Goal: Information Seeking & Learning: Learn about a topic

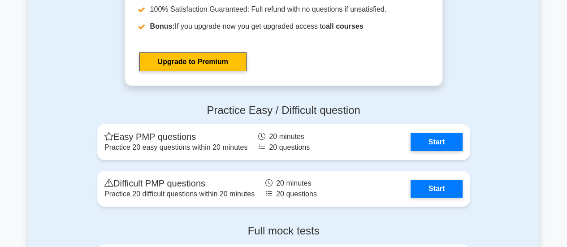
scroll to position [3325, 0]
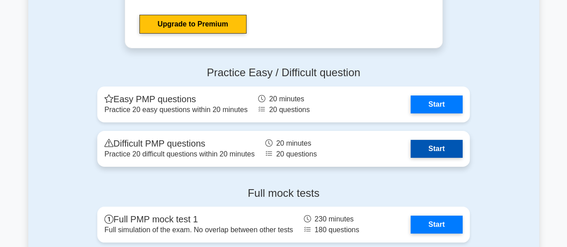
click at [440, 152] on link "Start" at bounding box center [436, 149] width 52 height 18
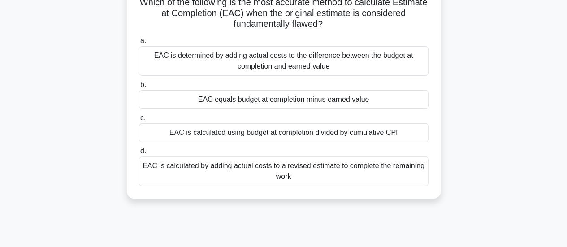
scroll to position [71, 0]
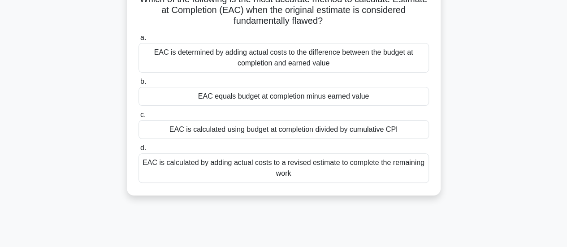
click at [170, 172] on div "EAC is calculated by adding actual costs to a revised estimate to complete the …" at bounding box center [283, 168] width 290 height 30
click at [138, 151] on input "d. EAC is calculated by adding actual costs to a revised estimate to complete t…" at bounding box center [138, 148] width 0 height 6
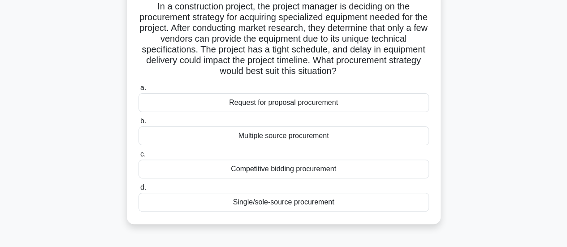
scroll to position [70, 0]
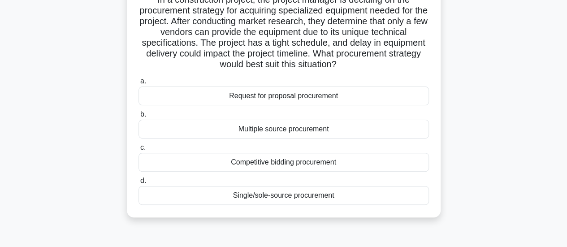
click at [183, 168] on div "Competitive bidding procurement" at bounding box center [283, 162] width 290 height 19
click at [138, 151] on input "c. Competitive bidding procurement" at bounding box center [138, 148] width 0 height 6
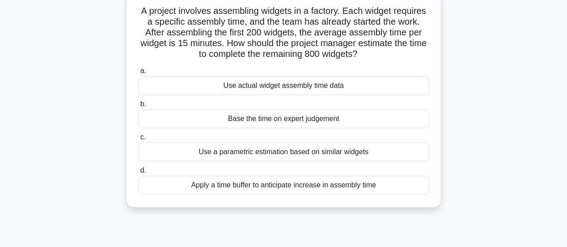
scroll to position [63, 0]
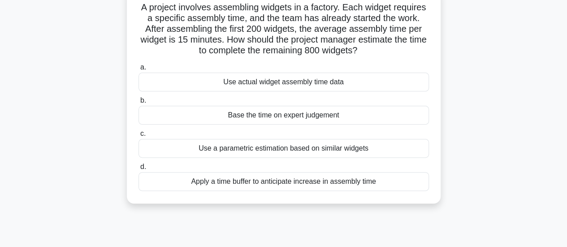
click at [367, 86] on div "Use actual widget assembly time data" at bounding box center [283, 82] width 290 height 19
click at [138, 70] on input "a. Use actual widget assembly time data" at bounding box center [138, 68] width 0 height 6
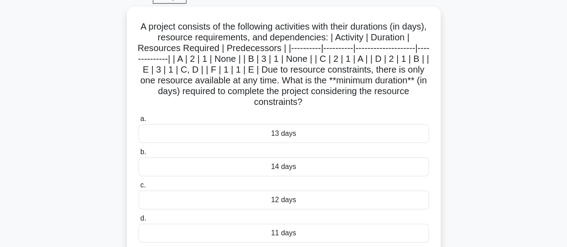
scroll to position [46, 0]
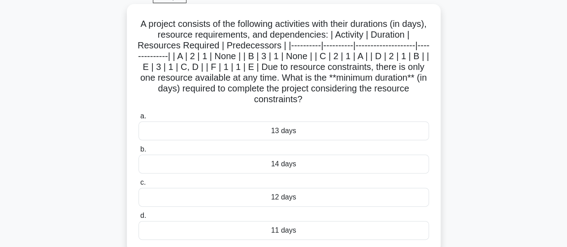
click at [154, 201] on div "12 days" at bounding box center [283, 197] width 290 height 19
click at [138, 185] on input "c. 12 days" at bounding box center [138, 183] width 0 height 6
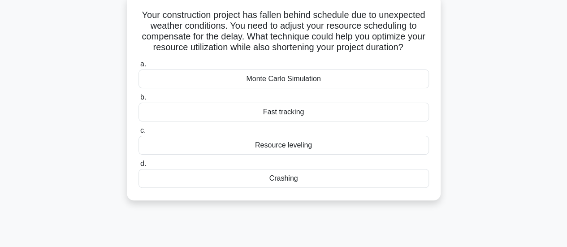
scroll to position [59, 0]
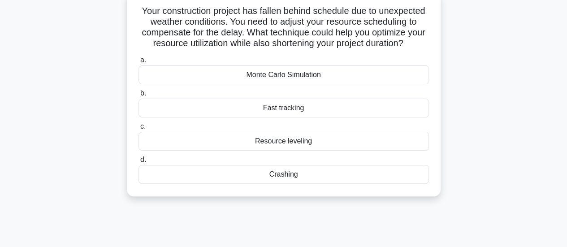
click at [314, 184] on div "Crashing" at bounding box center [283, 174] width 290 height 19
click at [138, 163] on input "d. Crashing" at bounding box center [138, 160] width 0 height 6
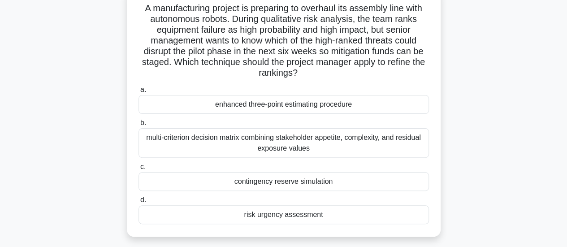
scroll to position [66, 0]
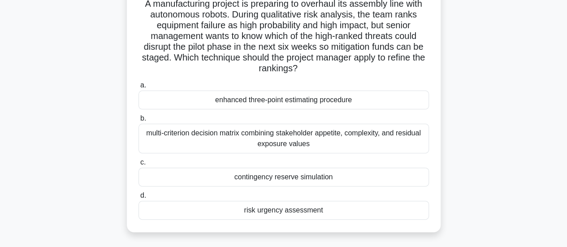
click at [156, 139] on div "multi-criterion decision matrix combining stakeholder appetite, complexity, and…" at bounding box center [283, 139] width 290 height 30
click at [138, 121] on input "b. multi-criterion decision matrix combining stakeholder appetite, complexity, …" at bounding box center [138, 119] width 0 height 6
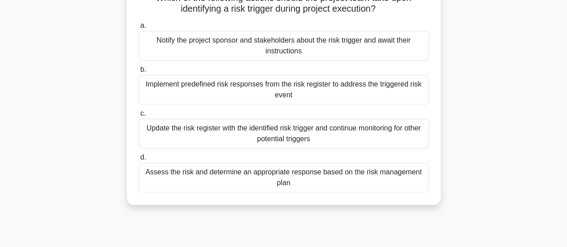
scroll to position [75, 0]
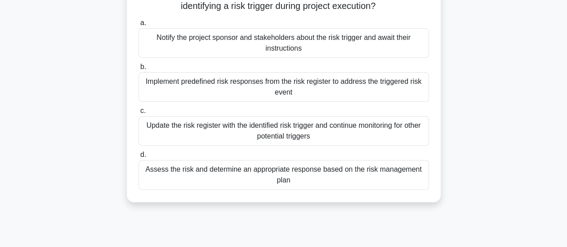
click at [160, 180] on div "Assess the risk and determine an appropriate response based on the risk managem…" at bounding box center [283, 175] width 290 height 30
click at [138, 158] on input "d. Assess the risk and determine an appropriate response based on the risk mana…" at bounding box center [138, 155] width 0 height 6
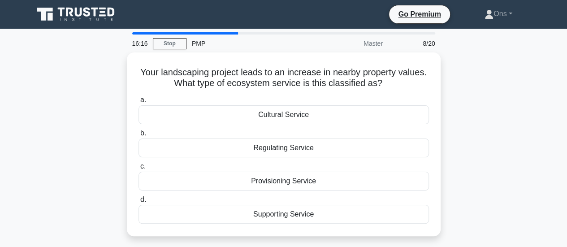
scroll to position [0, 0]
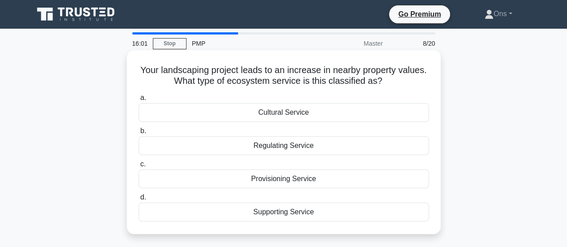
click at [181, 215] on div "Supporting Service" at bounding box center [283, 211] width 290 height 19
click at [138, 200] on input "d. Supporting Service" at bounding box center [138, 197] width 0 height 6
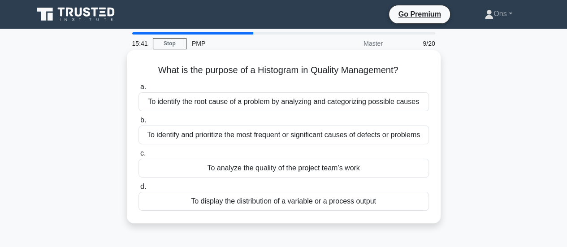
click at [175, 208] on div "To display the distribution of a variable or a process output" at bounding box center [283, 201] width 290 height 19
click at [138, 190] on input "d. To display the distribution of a variable or a process output" at bounding box center [138, 187] width 0 height 6
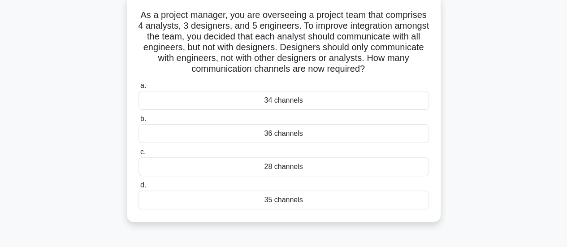
scroll to position [55, 0]
click at [167, 168] on div "28 channels" at bounding box center [283, 166] width 290 height 19
click at [138, 155] on input "c. 28 channels" at bounding box center [138, 152] width 0 height 6
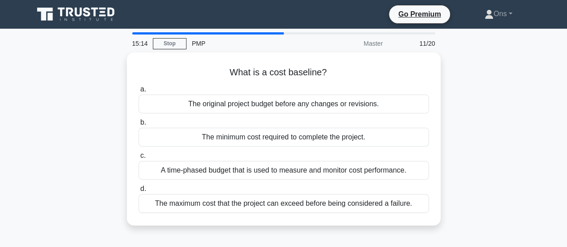
scroll to position [0, 0]
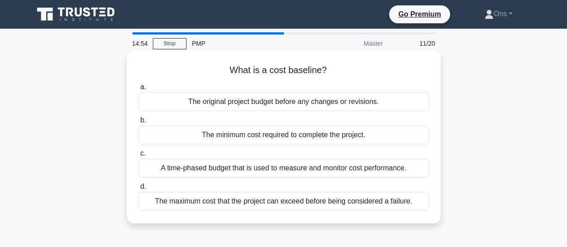
click at [178, 175] on div "A time-phased budget that is used to measure and monitor cost performance." at bounding box center [283, 168] width 290 height 19
click at [138, 156] on input "c. A time-phased budget that is used to measure and monitor cost performance." at bounding box center [138, 154] width 0 height 6
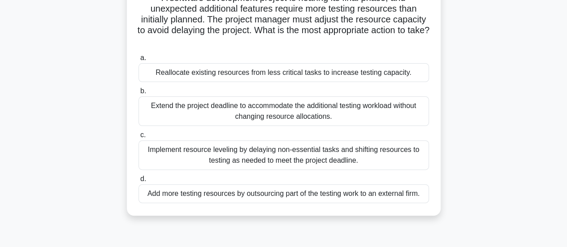
scroll to position [75, 0]
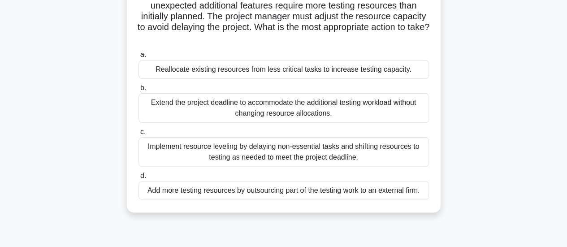
click at [263, 150] on div "Implement resource leveling by delaying non-essential tasks and shifting resour…" at bounding box center [283, 152] width 290 height 30
click at [138, 135] on input "c. Implement resource leveling by delaying non-essential tasks and shifting res…" at bounding box center [138, 132] width 0 height 6
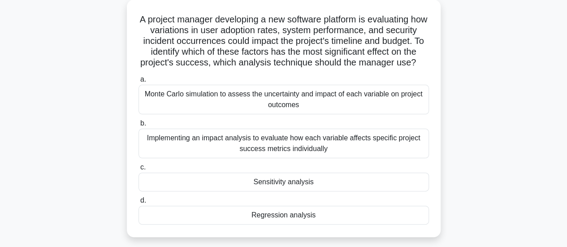
scroll to position [55, 0]
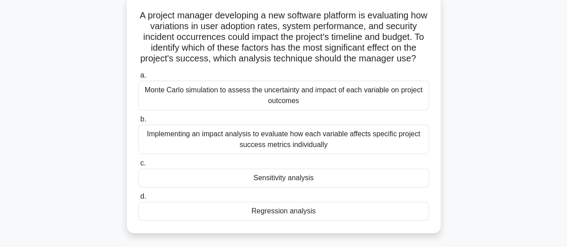
click at [173, 184] on div "Sensitivity analysis" at bounding box center [283, 177] width 290 height 19
click at [138, 166] on input "c. Sensitivity analysis" at bounding box center [138, 163] width 0 height 6
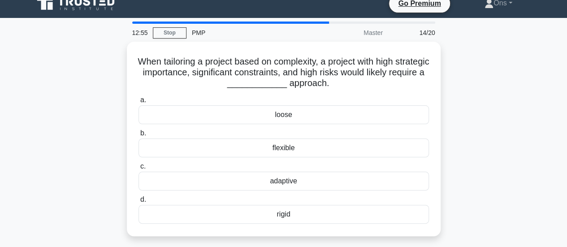
scroll to position [13, 0]
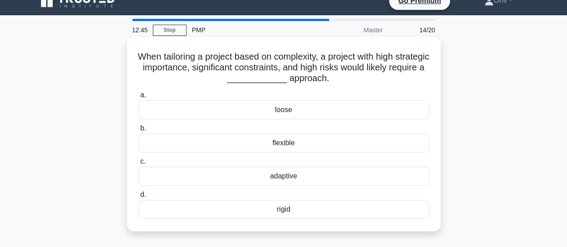
click at [161, 210] on div "rigid" at bounding box center [283, 209] width 290 height 19
click at [138, 198] on input "d. rigid" at bounding box center [138, 195] width 0 height 6
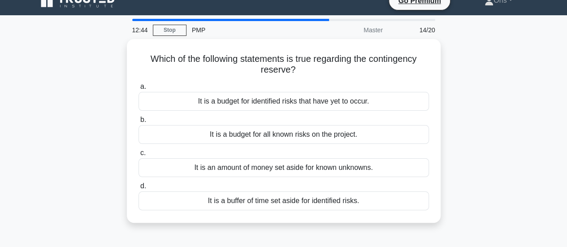
scroll to position [0, 0]
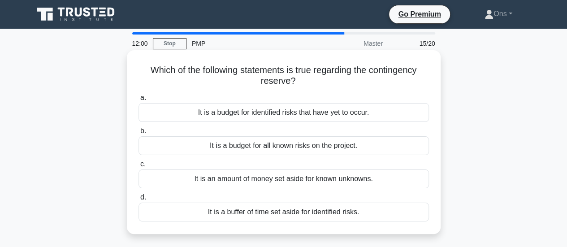
click at [181, 183] on div "It is an amount of money set aside for known unknowns." at bounding box center [283, 178] width 290 height 19
click at [138, 167] on input "c. It is an amount of money set aside for known unknowns." at bounding box center [138, 164] width 0 height 6
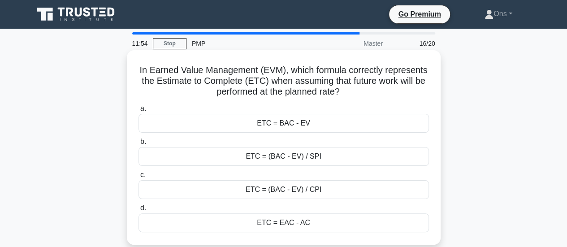
click at [208, 195] on div "ETC = (BAC - EV) / CPI" at bounding box center [283, 189] width 290 height 19
click at [138, 178] on input "c. ETC = (BAC - EV) / CPI" at bounding box center [138, 175] width 0 height 6
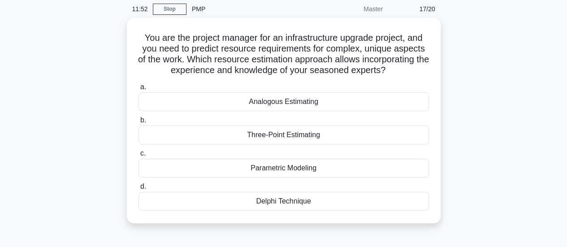
scroll to position [34, 0]
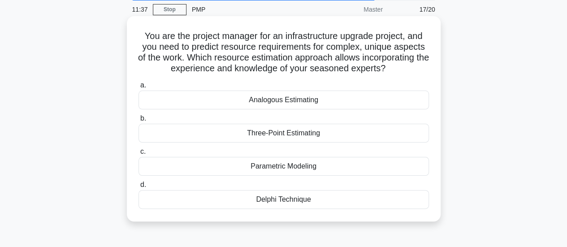
click at [186, 109] on div "Analogous Estimating" at bounding box center [283, 99] width 290 height 19
click at [138, 88] on input "a. Analogous Estimating" at bounding box center [138, 85] width 0 height 6
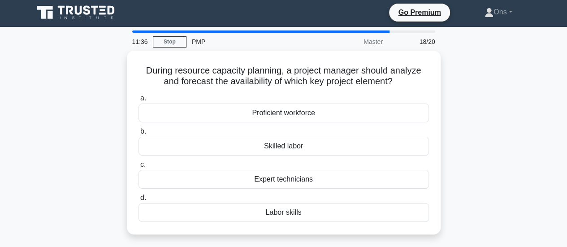
scroll to position [0, 0]
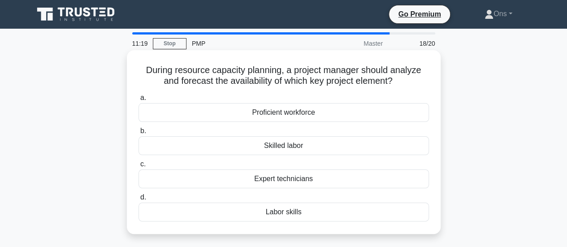
click at [179, 215] on div "Labor skills" at bounding box center [283, 211] width 290 height 19
click at [138, 200] on input "d. Labor skills" at bounding box center [138, 197] width 0 height 6
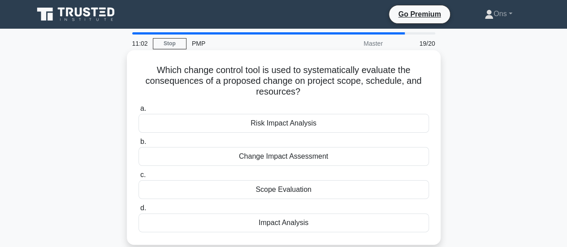
click at [179, 161] on div "Change Impact Assessment" at bounding box center [283, 156] width 290 height 19
click at [138, 145] on input "b. Change Impact Assessment" at bounding box center [138, 142] width 0 height 6
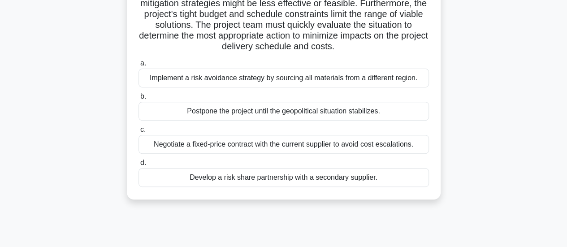
scroll to position [136, 0]
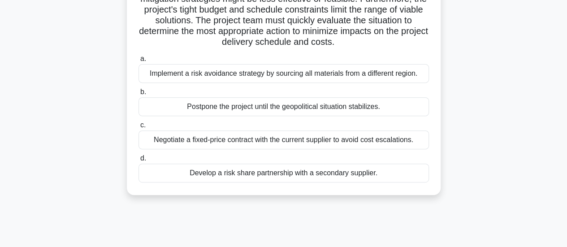
click at [146, 75] on div "Implement a risk avoidance strategy by sourcing all materials from a different …" at bounding box center [283, 73] width 290 height 19
click at [138, 62] on input "a. Implement a risk avoidance strategy by sourcing all materials from a differe…" at bounding box center [138, 59] width 0 height 6
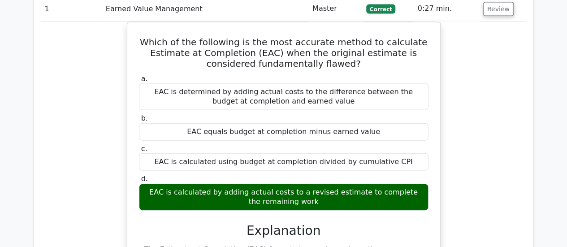
scroll to position [942, 0]
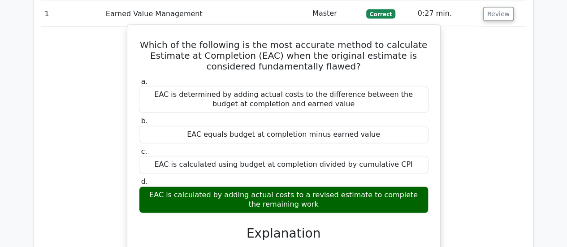
drag, startPoint x: 311, startPoint y: 172, endPoint x: 148, endPoint y: 155, distance: 164.4
click at [148, 186] on div "EAC is calculated by adding actual costs to a revised estimate to complete the …" at bounding box center [283, 199] width 289 height 27
copy div "EAC is calculated by adding actual costs to a revised estimate to complete the …"
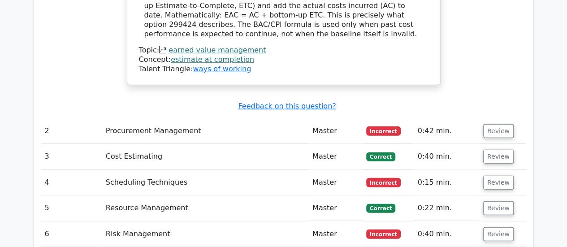
scroll to position [1241, 0]
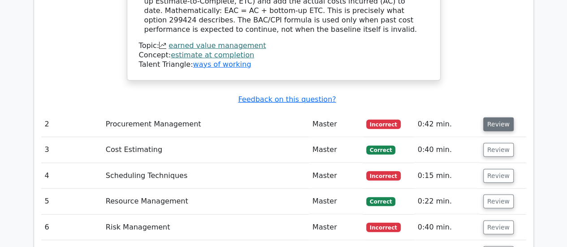
click at [497, 117] on button "Review" at bounding box center [498, 124] width 30 height 14
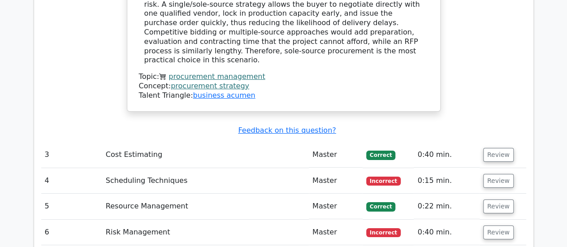
scroll to position [1655, 0]
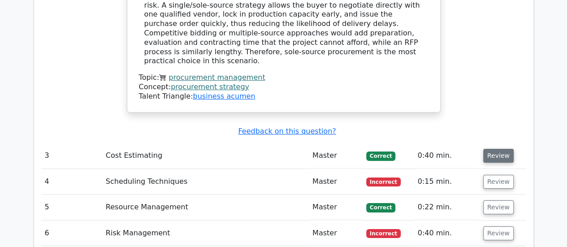
click at [491, 149] on button "Review" at bounding box center [498, 156] width 30 height 14
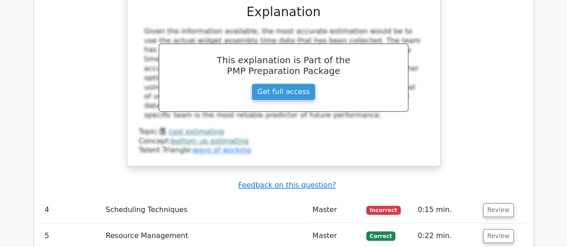
scroll to position [2041, 0]
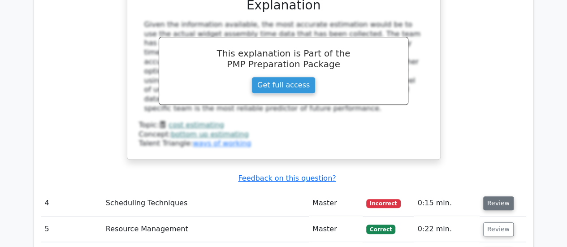
click at [507, 196] on button "Review" at bounding box center [498, 203] width 30 height 14
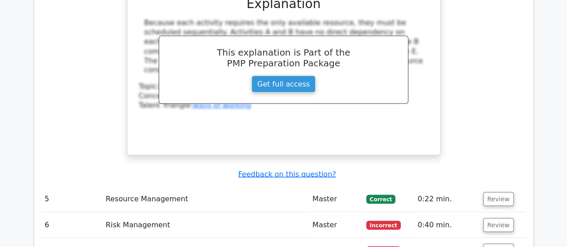
scroll to position [2498, 0]
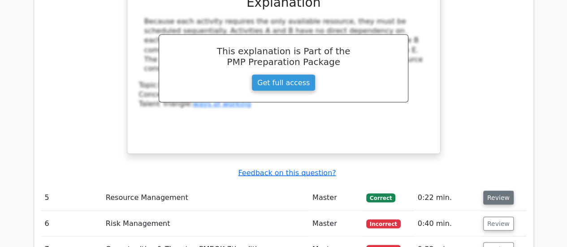
click at [498, 190] on button "Review" at bounding box center [498, 197] width 30 height 14
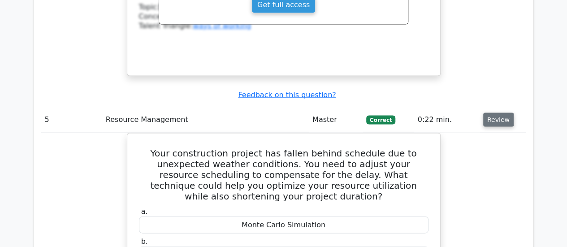
scroll to position [2593, 0]
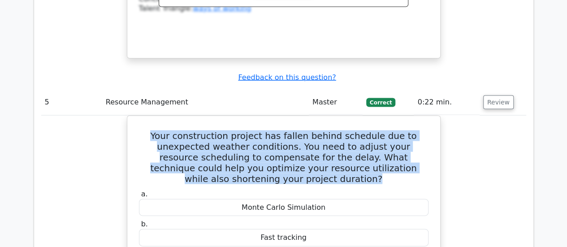
drag, startPoint x: 424, startPoint y: 83, endPoint x: 101, endPoint y: 43, distance: 325.6
copy h5 "Your construction project has fallen behind schedule due to unexpected weather …"
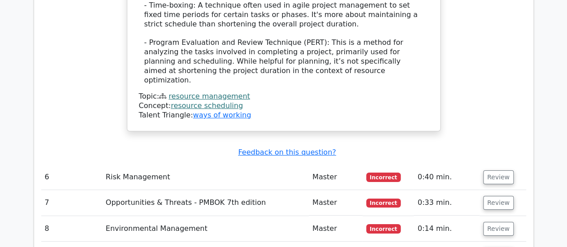
scroll to position [3189, 0]
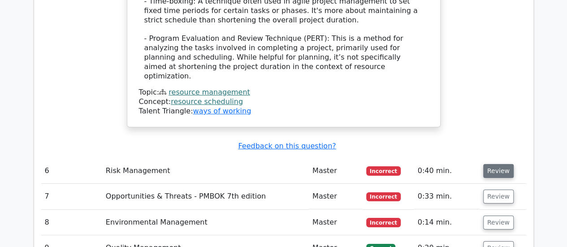
click at [500, 164] on button "Review" at bounding box center [498, 171] width 30 height 14
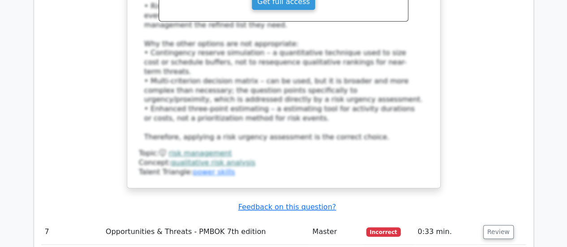
scroll to position [3695, 0]
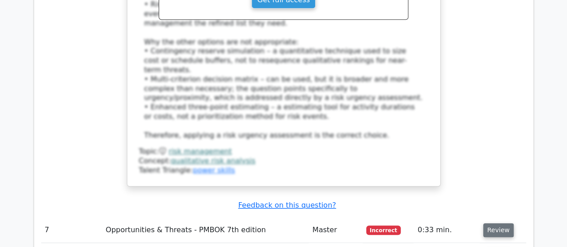
click at [499, 223] on button "Review" at bounding box center [498, 230] width 30 height 14
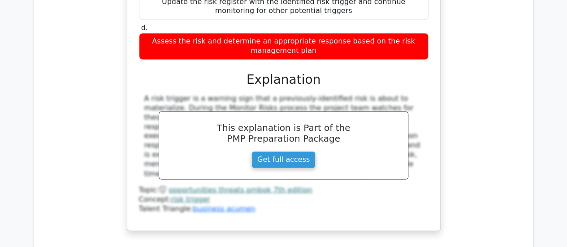
scroll to position [4076, 0]
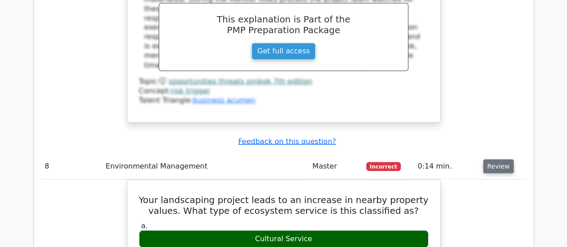
scroll to position [4187, 0]
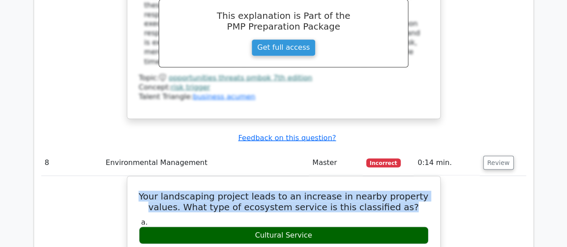
drag, startPoint x: 392, startPoint y: 86, endPoint x: 122, endPoint y: 75, distance: 270.4
copy h5 "Your landscaping project leads to an increase in nearby property values. What t…"
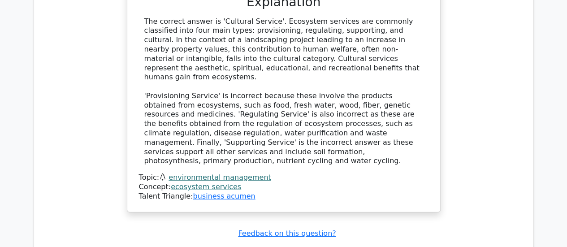
scroll to position [4548, 0]
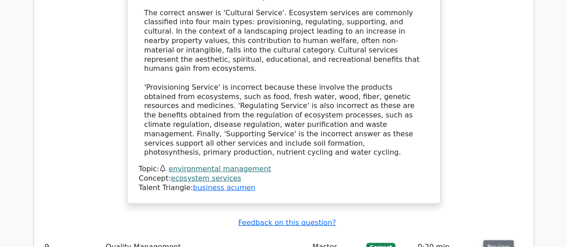
click at [491, 240] on button "Review" at bounding box center [498, 247] width 30 height 14
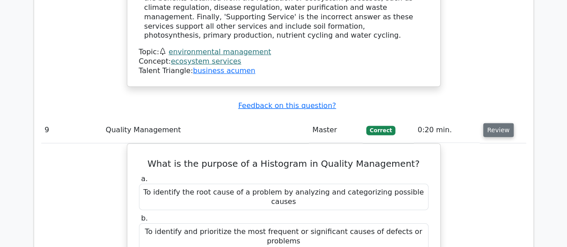
scroll to position [4668, 0]
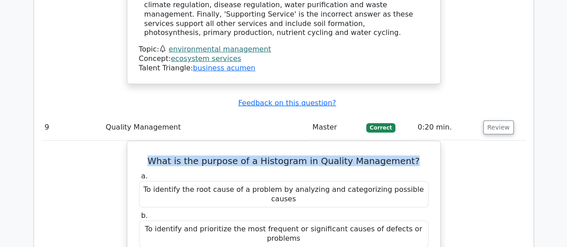
drag, startPoint x: 410, startPoint y: 21, endPoint x: 77, endPoint y: 14, distance: 332.9
copy h5 "What is the purpose of a Histogram in Quality Management?"
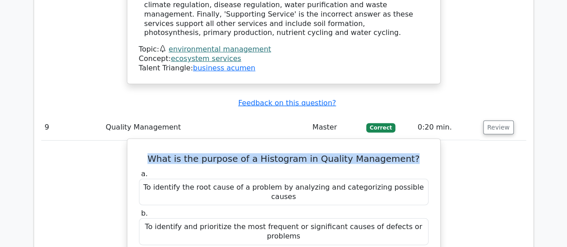
drag, startPoint x: 381, startPoint y: 134, endPoint x: 177, endPoint y: 139, distance: 204.3
copy div "To display the distribution of a variable or a process output"
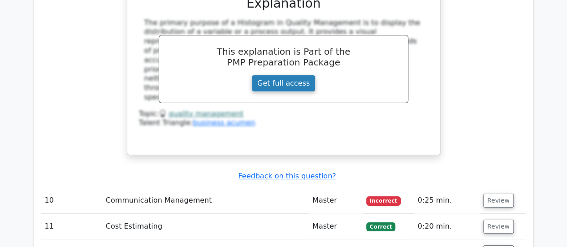
scroll to position [4998, 0]
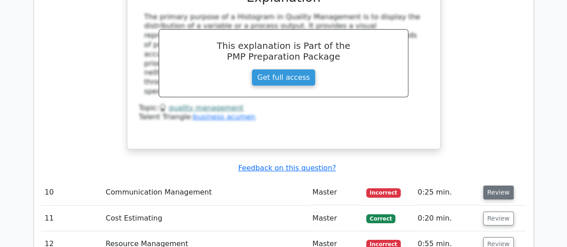
click at [492, 185] on button "Review" at bounding box center [498, 192] width 30 height 14
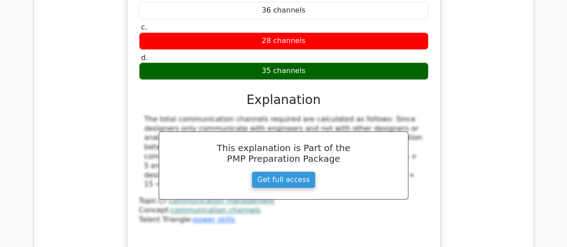
scroll to position [5341, 0]
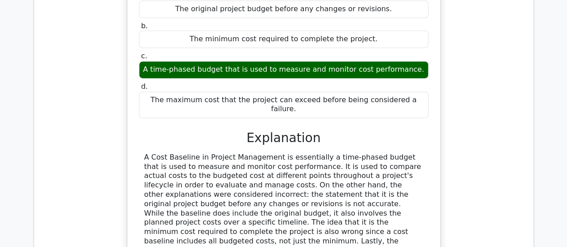
scroll to position [5717, 0]
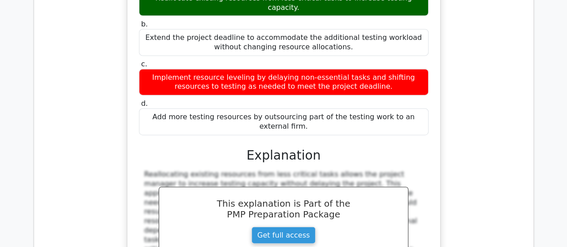
scroll to position [6147, 0]
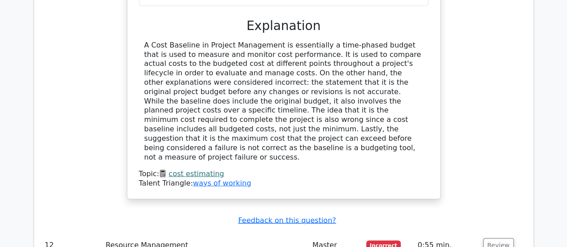
scroll to position [5771, 0]
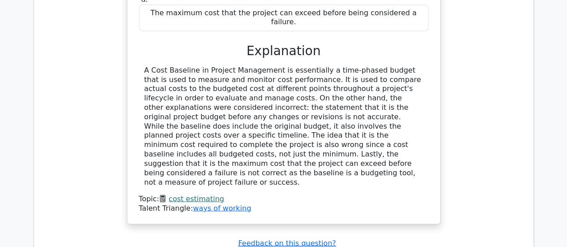
drag, startPoint x: 314, startPoint y: 34, endPoint x: 157, endPoint y: 86, distance: 166.2
copy h5 "A software development project is nearing its final phase, and unexpected addit…"
drag, startPoint x: 415, startPoint y: 171, endPoint x: 153, endPoint y: 167, distance: 262.1
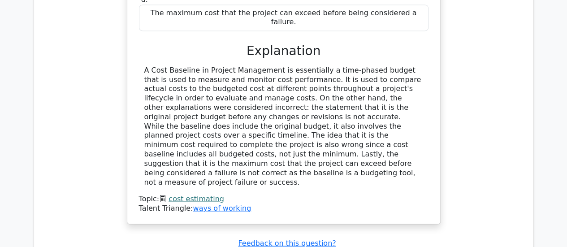
copy div "Reallocate existing resources from less critical tasks to increase testing capa…"
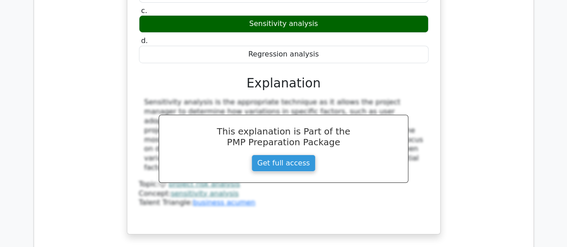
scroll to position [6672, 0]
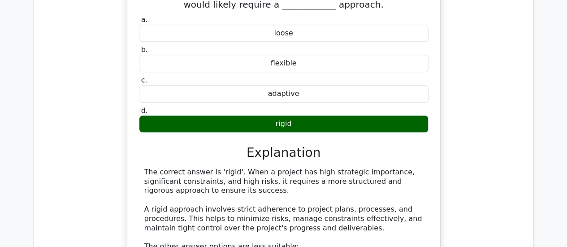
scroll to position [7001, 0]
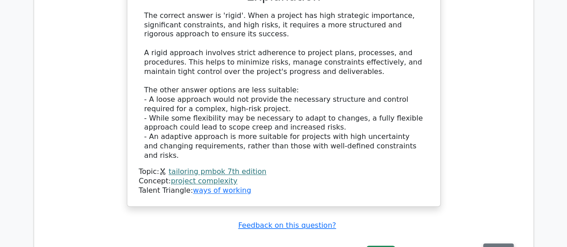
scroll to position [7154, 0]
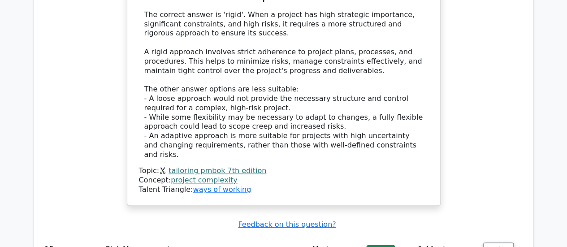
drag, startPoint x: 307, startPoint y: 54, endPoint x: 127, endPoint y: 31, distance: 181.1
copy h5 "Which of the following statements is true regarding the contingency reserve?"
drag, startPoint x: 376, startPoint y: 139, endPoint x: 176, endPoint y: 134, distance: 200.3
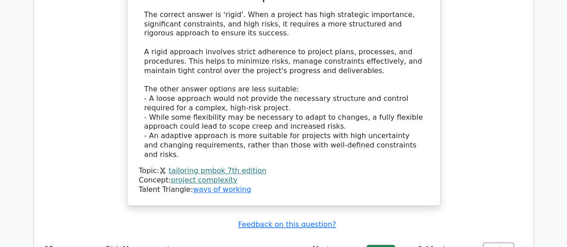
copy div "It is an amount of money set aside for known unknowns."
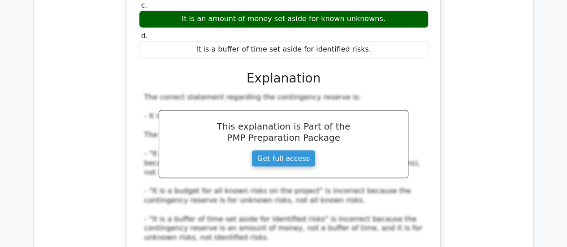
scroll to position [7516, 0]
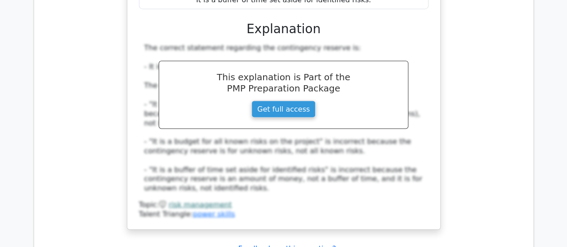
scroll to position [7568, 0]
drag, startPoint x: 328, startPoint y: 167, endPoint x: 216, endPoint y: 169, distance: 111.6
drag, startPoint x: 320, startPoint y: 103, endPoint x: 237, endPoint y: 107, distance: 82.9
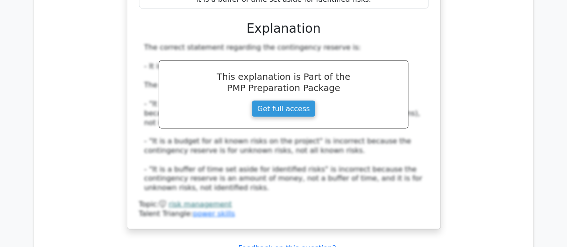
copy div "ETC = BAC - EV"
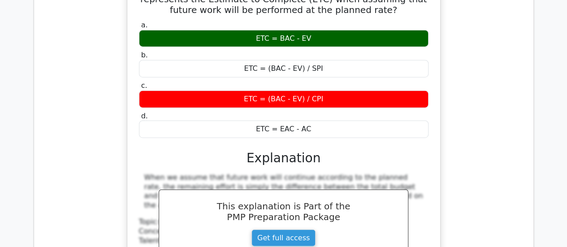
scroll to position [7927, 0]
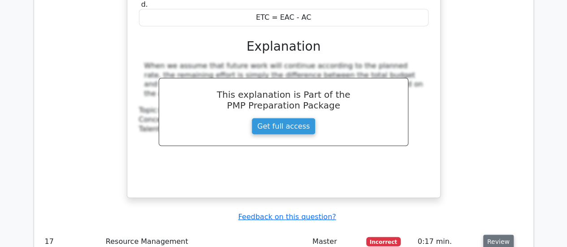
scroll to position [8001, 0]
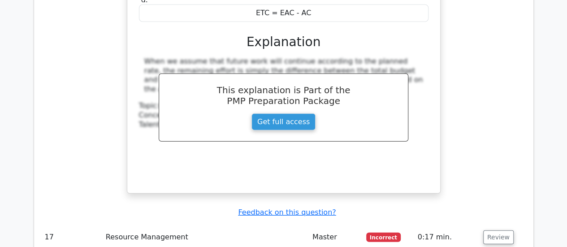
drag, startPoint x: 403, startPoint y: 52, endPoint x: 107, endPoint y: 9, distance: 299.5
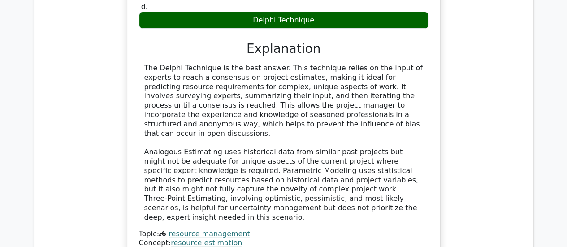
scroll to position [8407, 0]
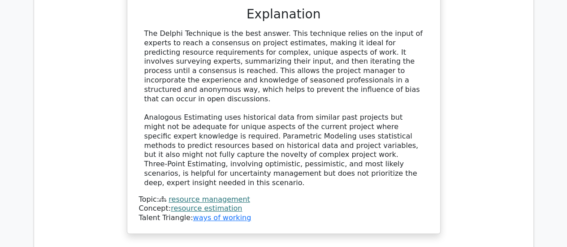
scroll to position [8448, 0]
drag, startPoint x: 404, startPoint y: 44, endPoint x: 128, endPoint y: 18, distance: 277.2
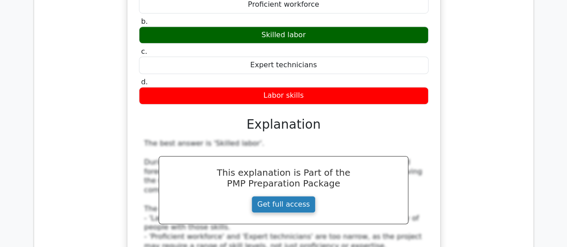
scroll to position [8803, 0]
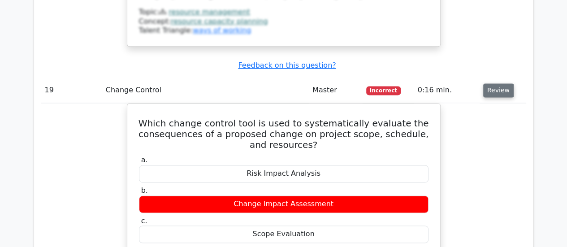
scroll to position [9062, 0]
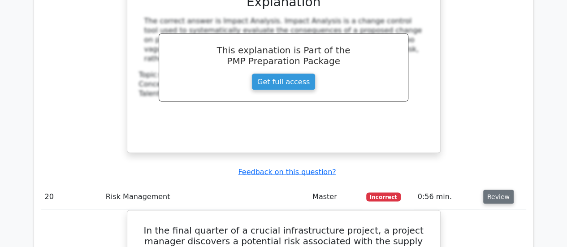
scroll to position [9352, 0]
